Goal: Information Seeking & Learning: Learn about a topic

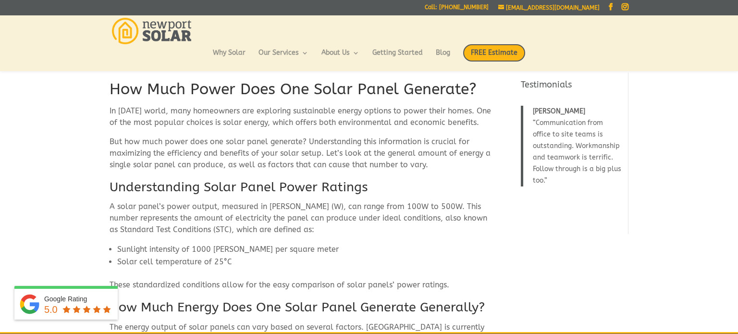
scroll to position [209, 0]
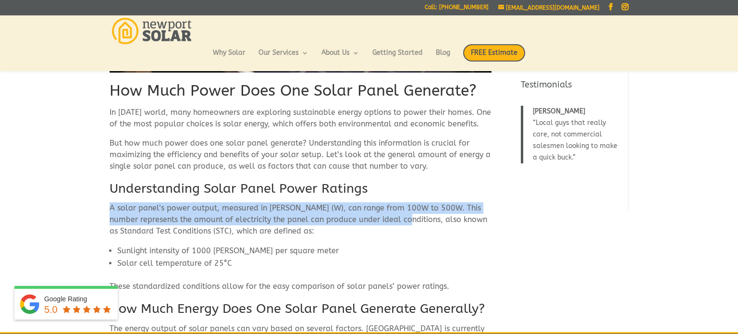
drag, startPoint x: 110, startPoint y: 202, endPoint x: 407, endPoint y: 216, distance: 297.7
click at [407, 216] on p "A solar panel’s power output, measured in [PERSON_NAME] (W), can range from 100…" at bounding box center [301, 223] width 382 height 42
copy p "A solar panel’s power output, measured in watts (W), can range from 100W to 500…"
click at [407, 216] on p "A solar panel’s power output, measured in [PERSON_NAME] (W), can range from 100…" at bounding box center [301, 223] width 382 height 42
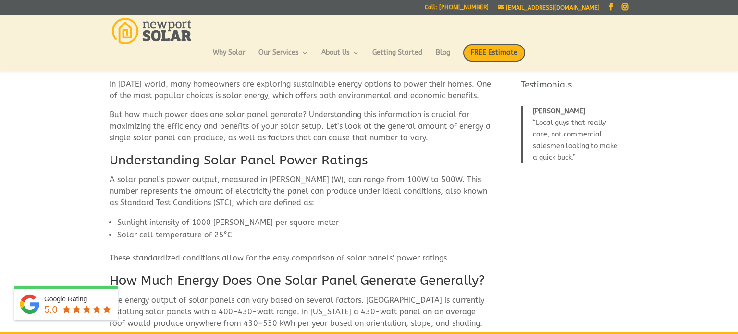
scroll to position [0, 0]
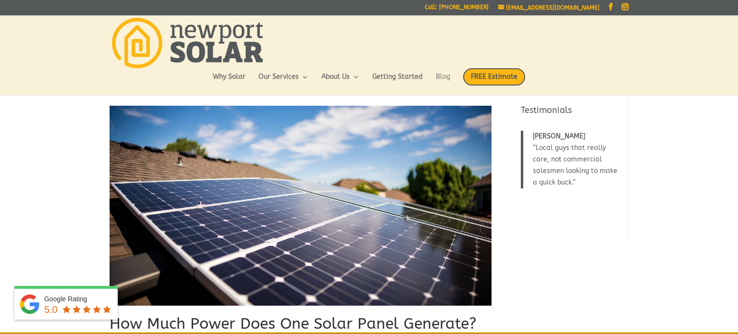
click at [443, 74] on link "Blog" at bounding box center [443, 82] width 14 height 16
